Goal: Transaction & Acquisition: Obtain resource

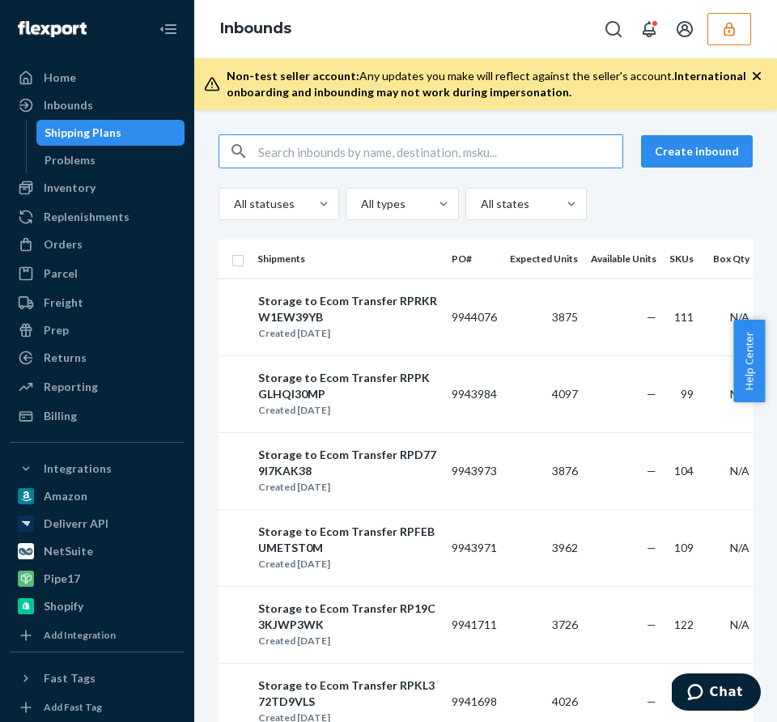
scroll to position [3, 0]
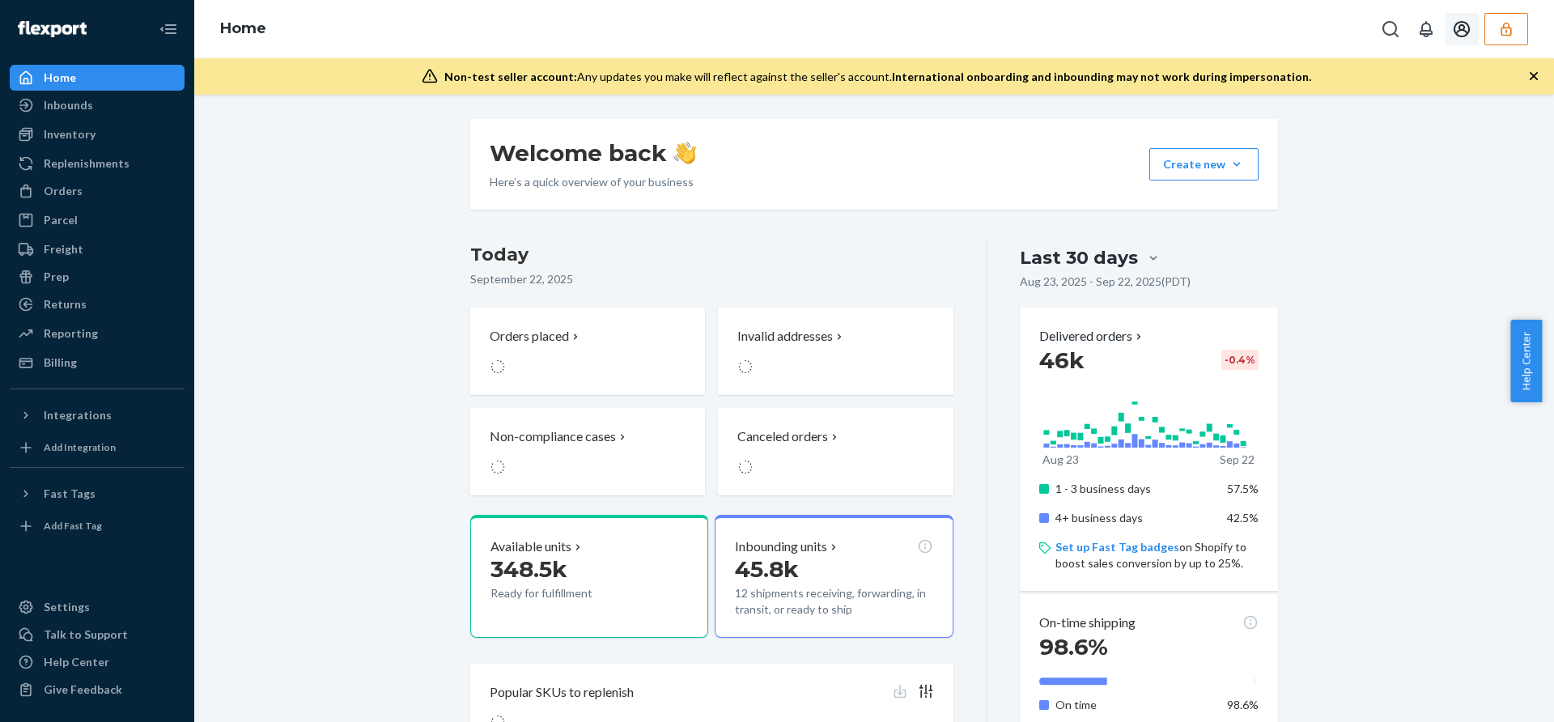
click at [1520, 36] on button "button" at bounding box center [1506, 29] width 44 height 32
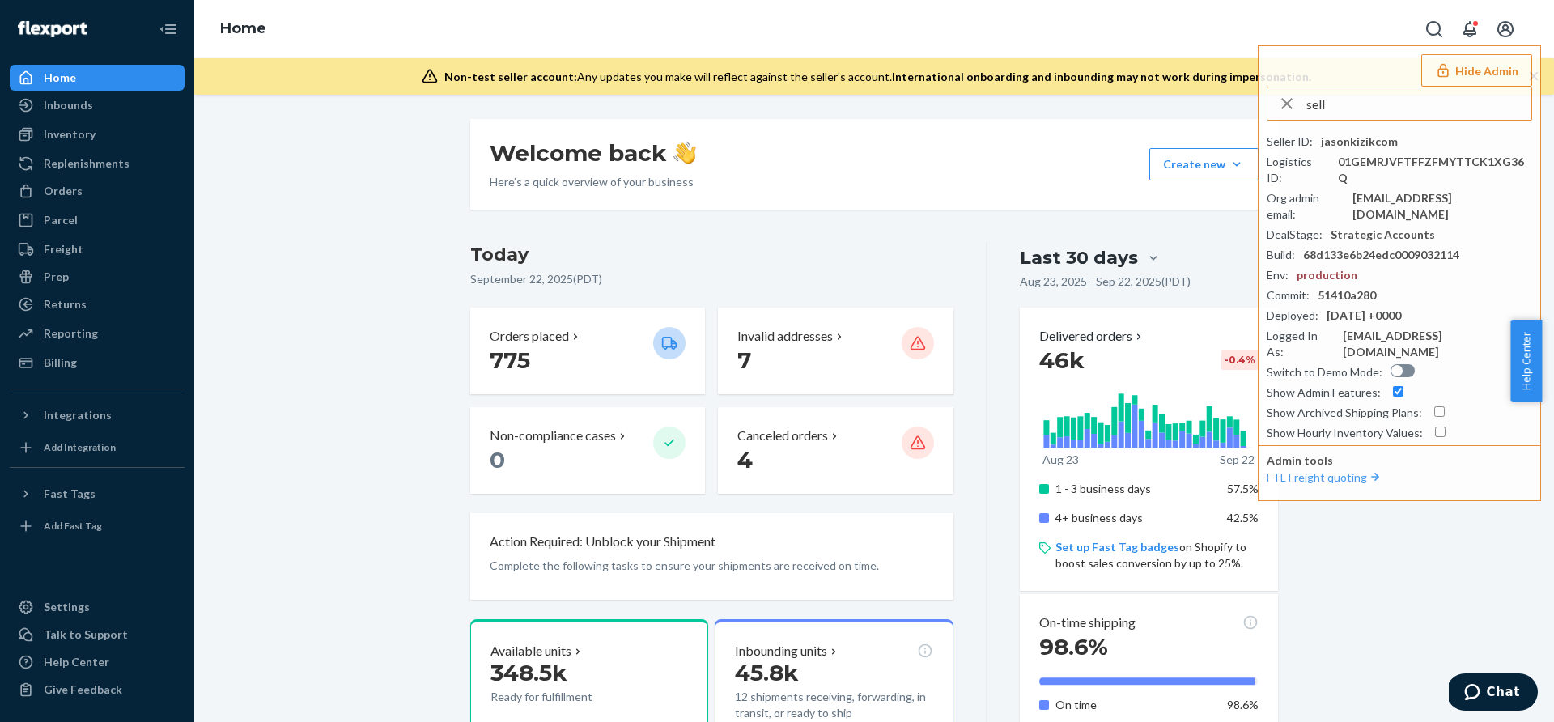
type input "selle"
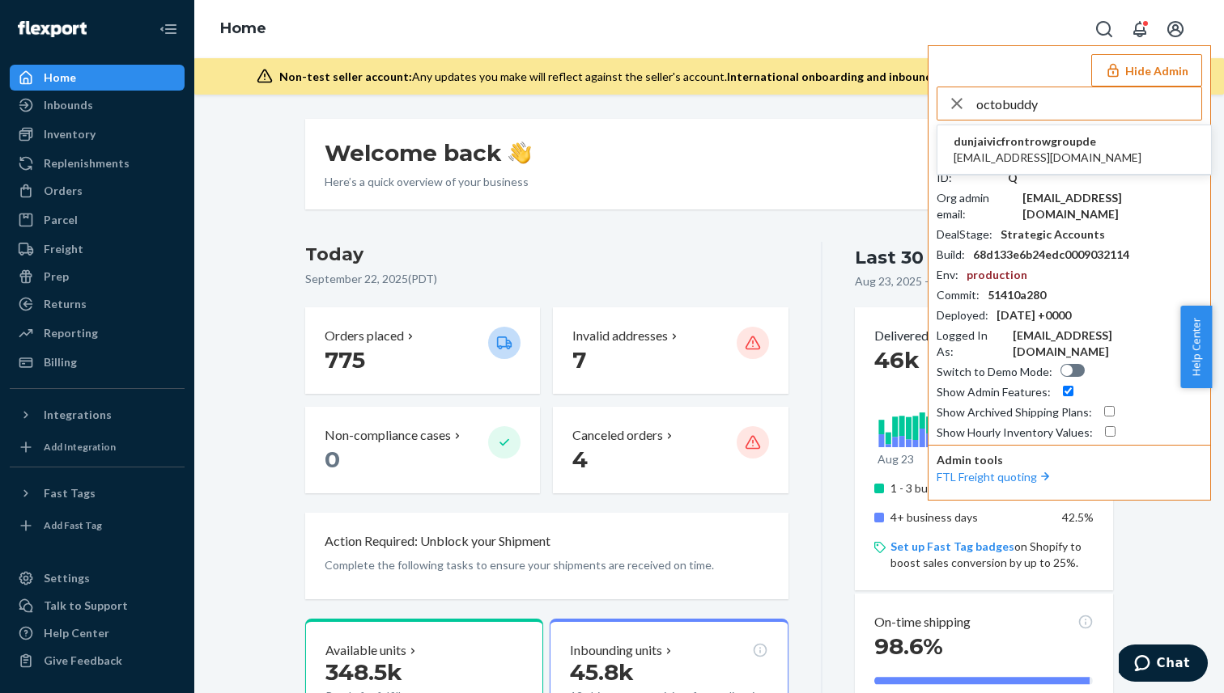
type input "octobuddy"
click at [1058, 142] on span "dunjaivicfrontrowgroupde" at bounding box center [1047, 142] width 188 height 16
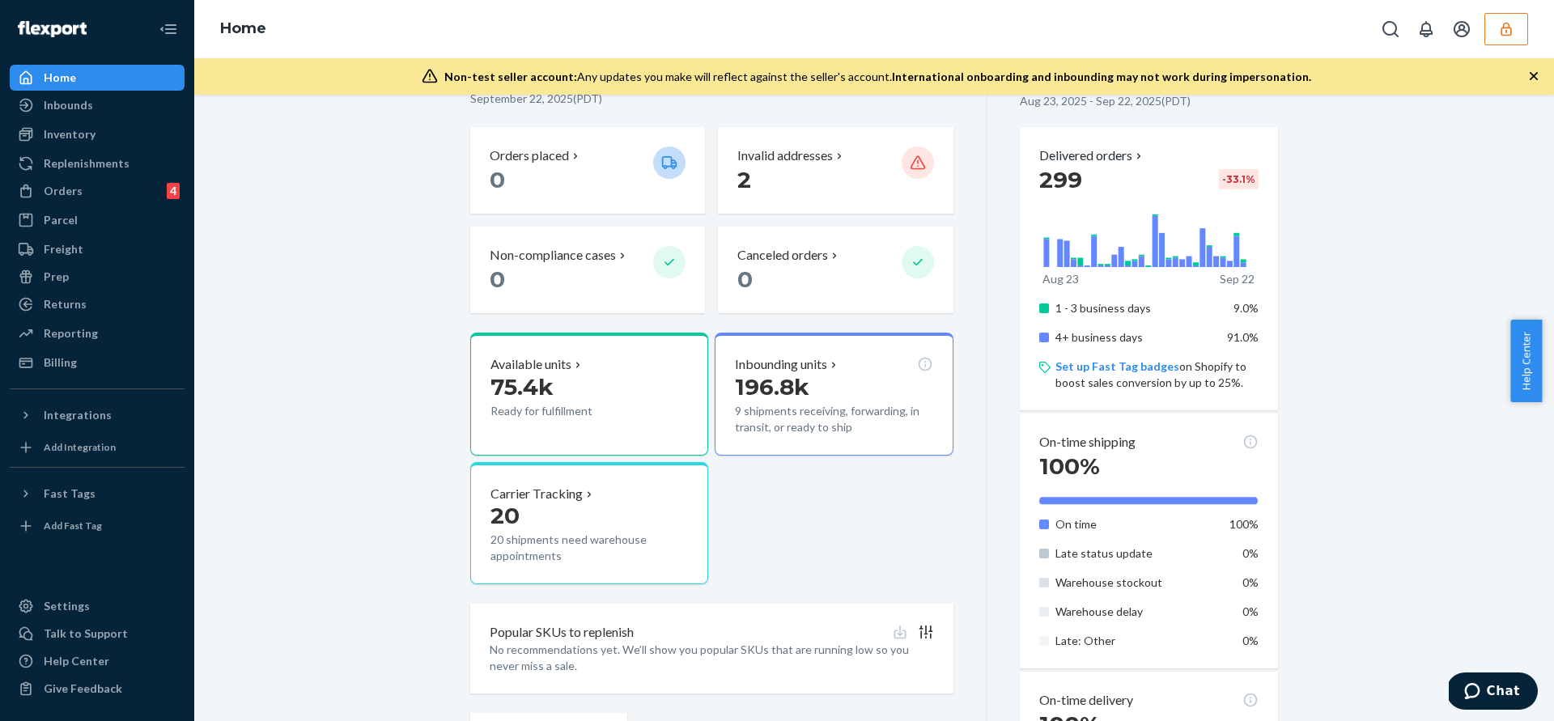
scroll to position [392, 0]
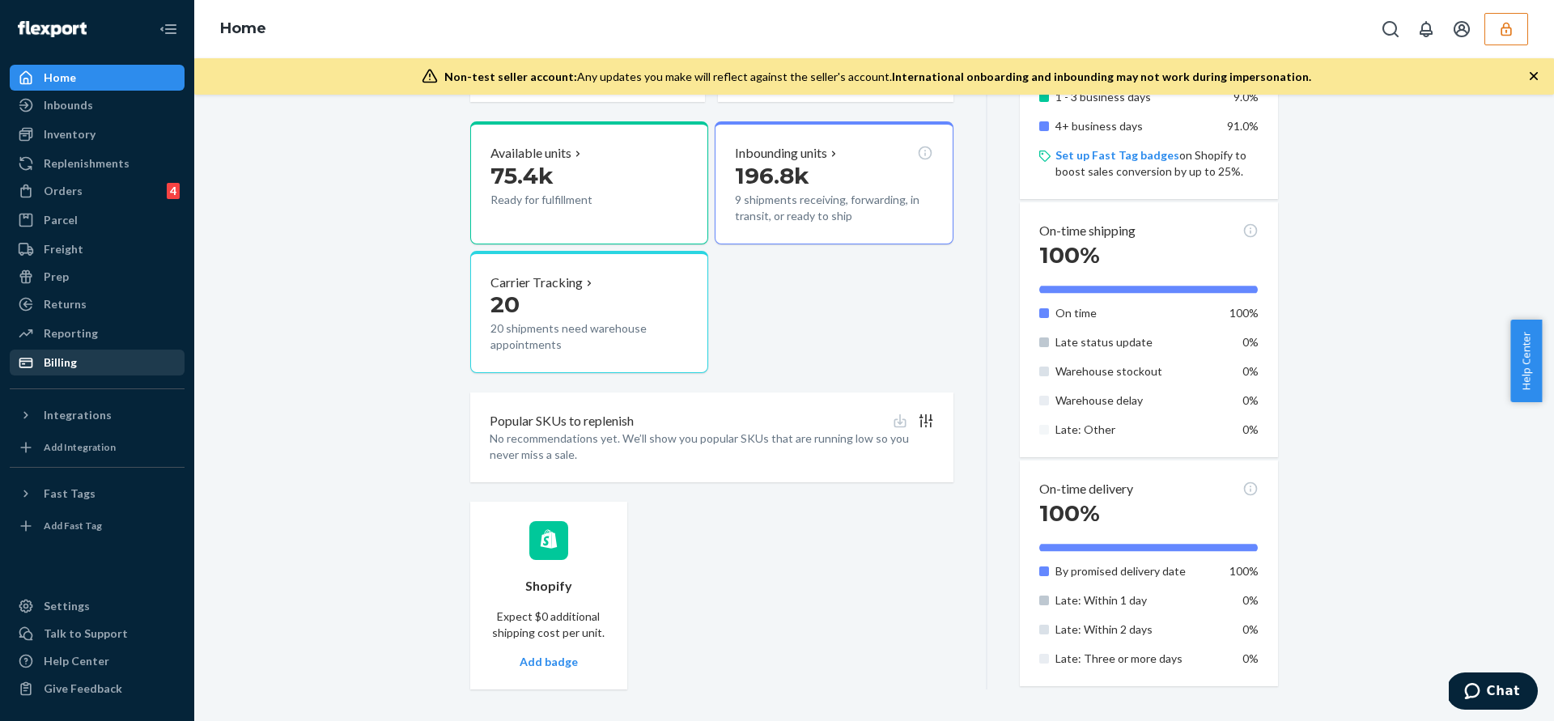
click at [94, 354] on div "Billing" at bounding box center [97, 362] width 172 height 23
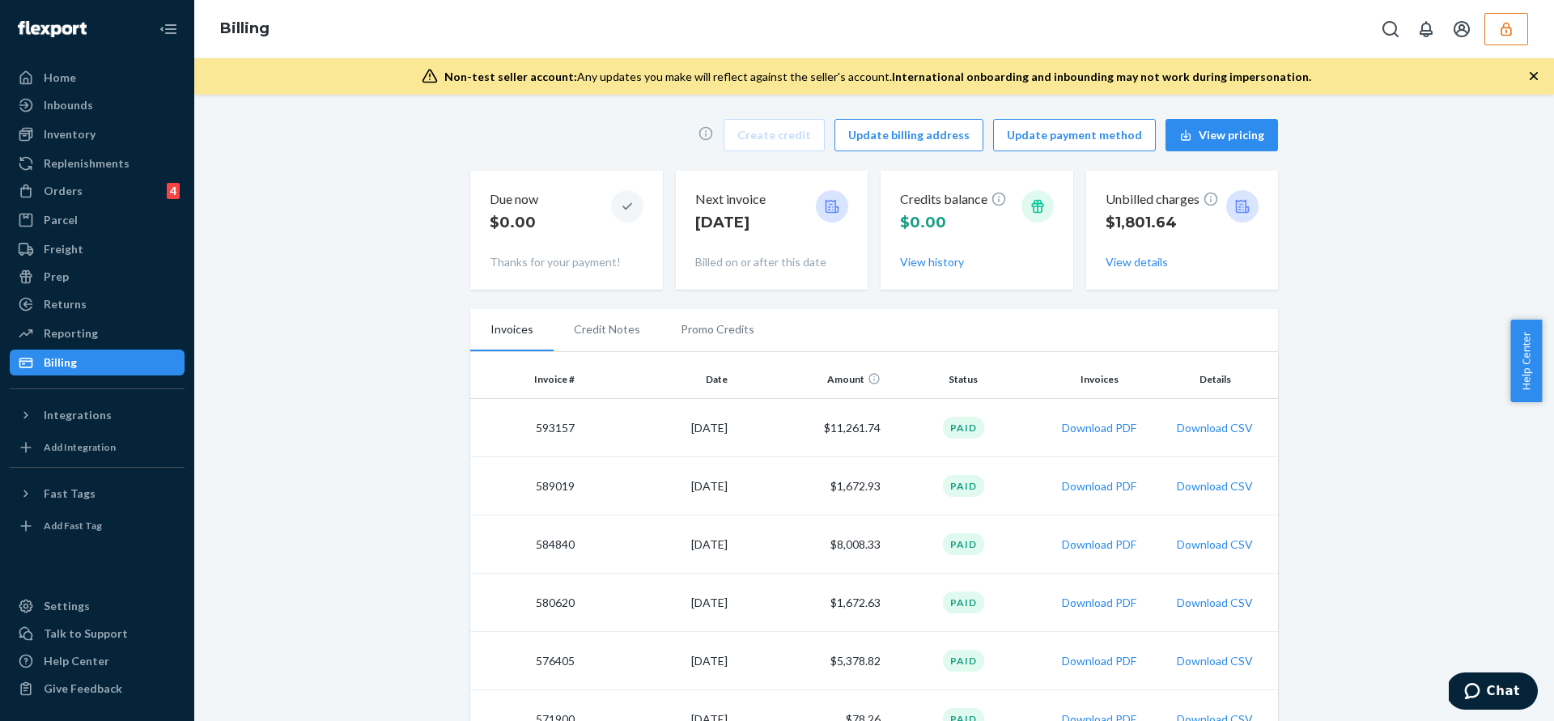
click at [1244, 201] on icon at bounding box center [1242, 206] width 16 height 16
click at [1239, 204] on icon at bounding box center [1243, 207] width 14 height 14
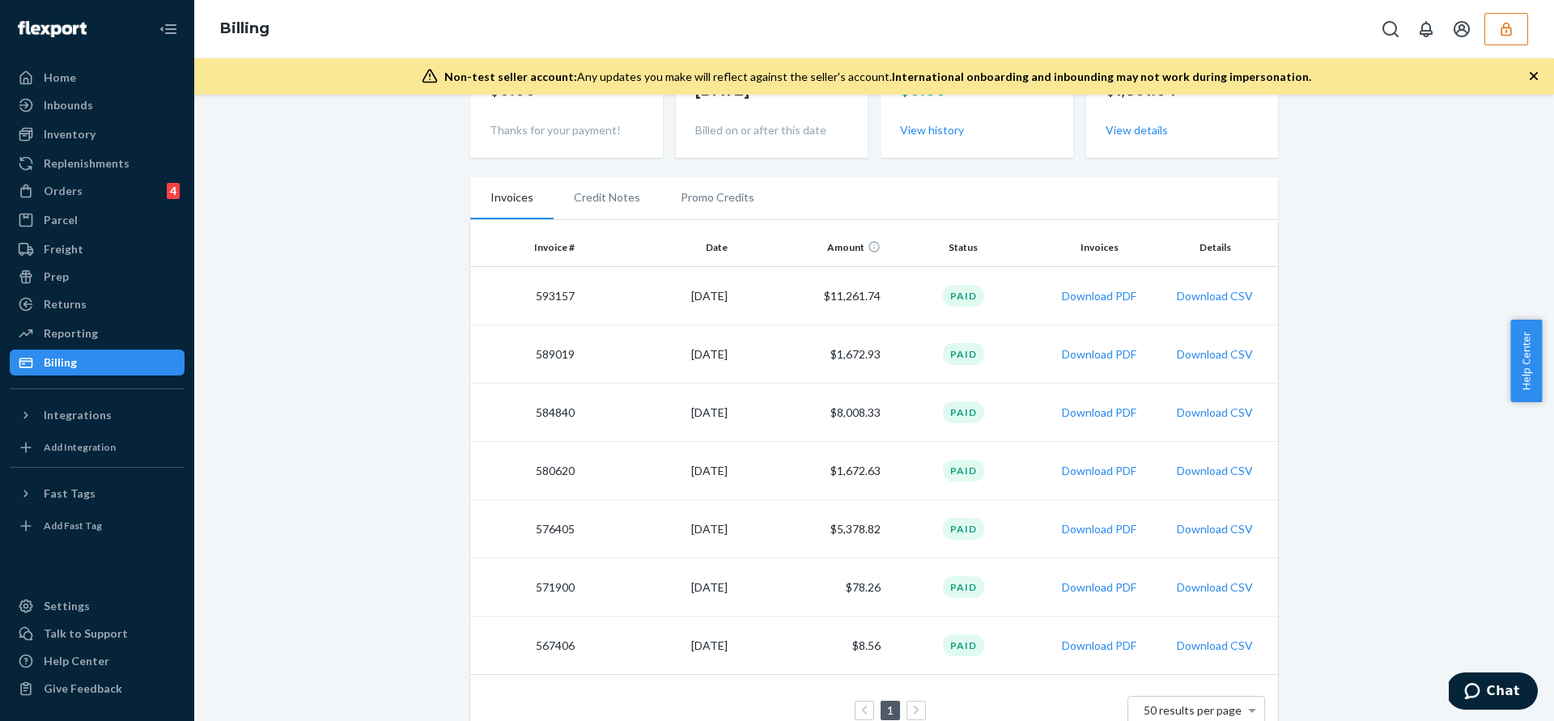
scroll to position [140, 0]
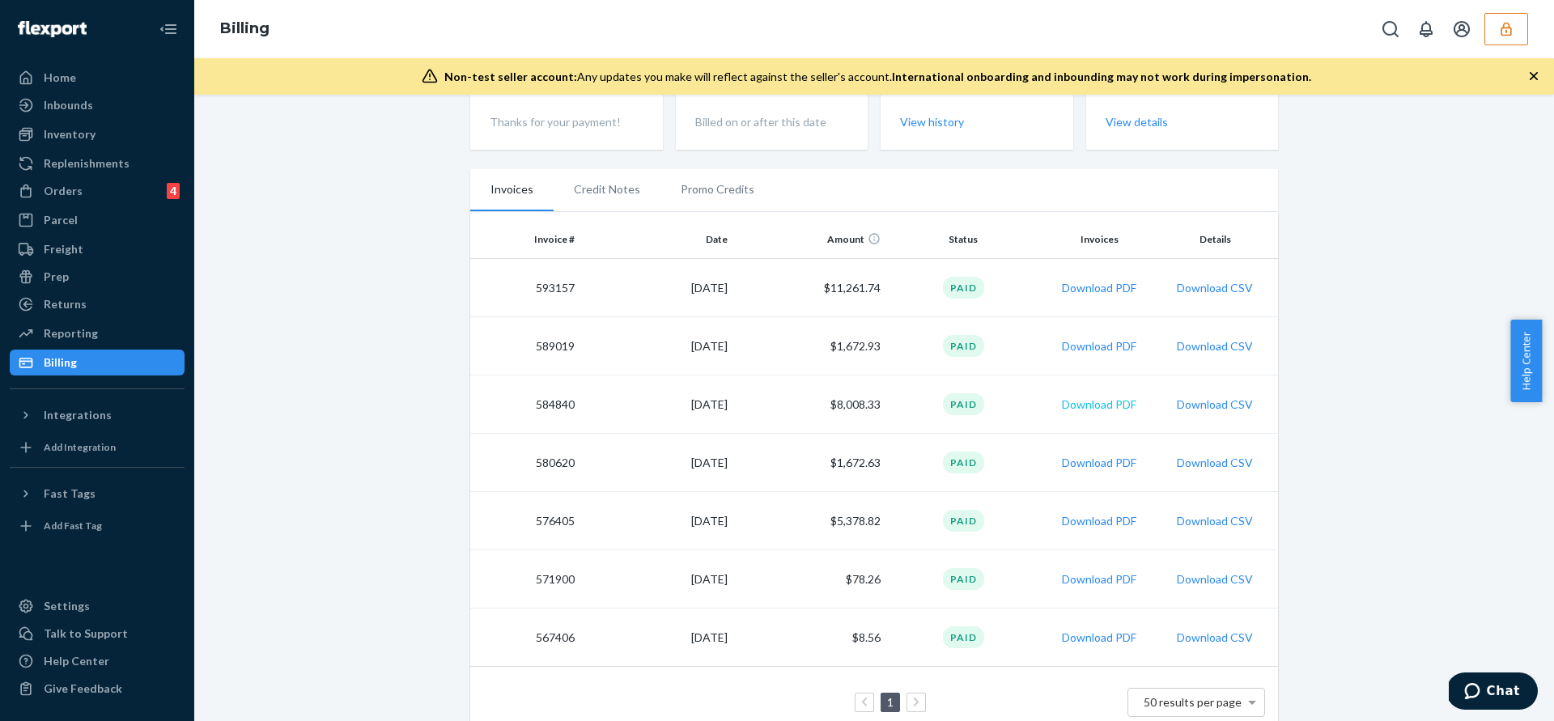
click at [1092, 407] on button "Download PDF" at bounding box center [1099, 405] width 74 height 16
click at [1087, 280] on button "Download PDF" at bounding box center [1099, 288] width 74 height 16
